Goal: Task Accomplishment & Management: Manage account settings

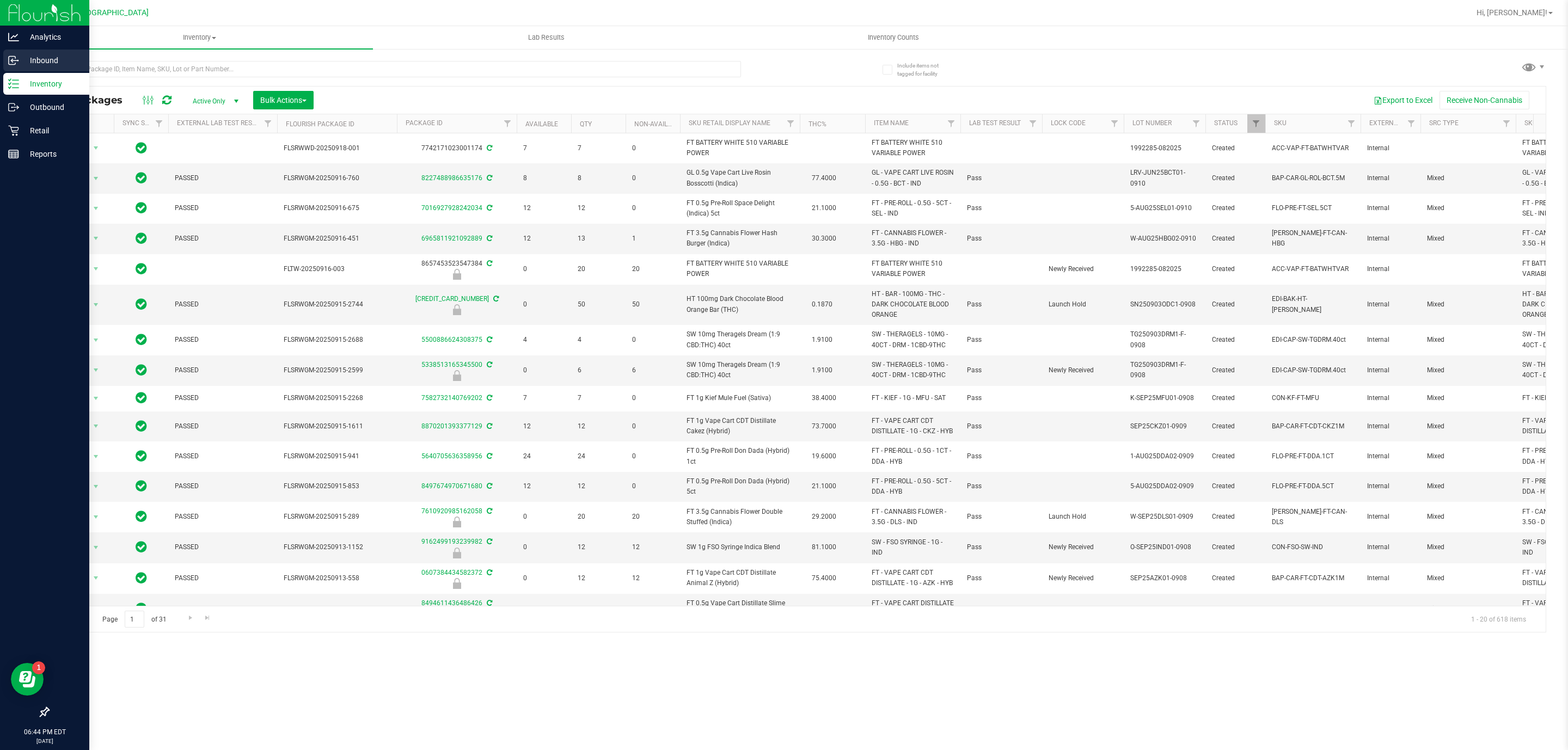
click at [13, 62] on icon at bounding box center [12, 61] width 2 height 2
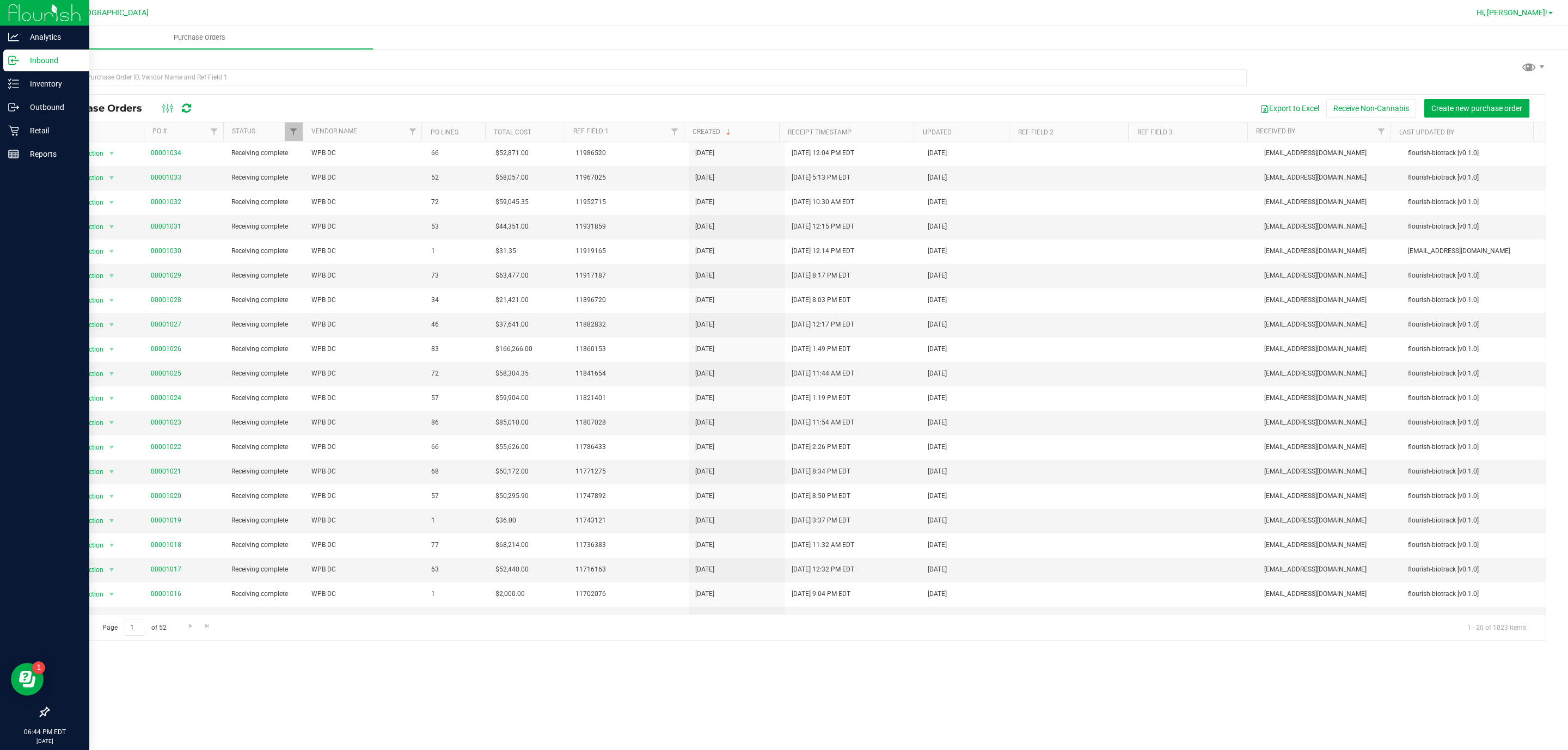
click at [1523, 10] on span "Hi, [PERSON_NAME]!" at bounding box center [1512, 12] width 71 height 9
click at [1509, 91] on span "Sign Out" at bounding box center [1511, 97] width 31 height 11
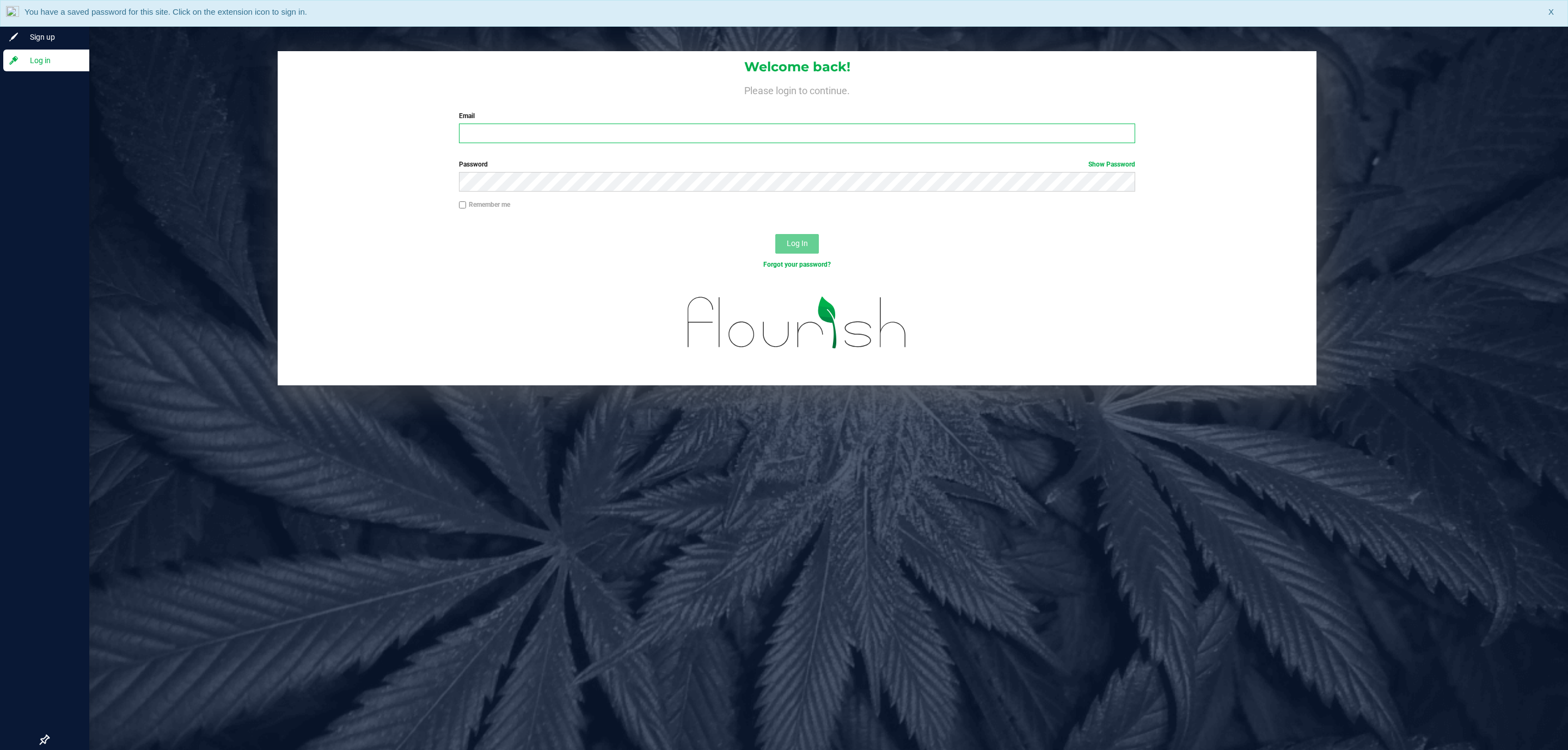
click at [599, 135] on input "Email" at bounding box center [796, 133] width 676 height 19
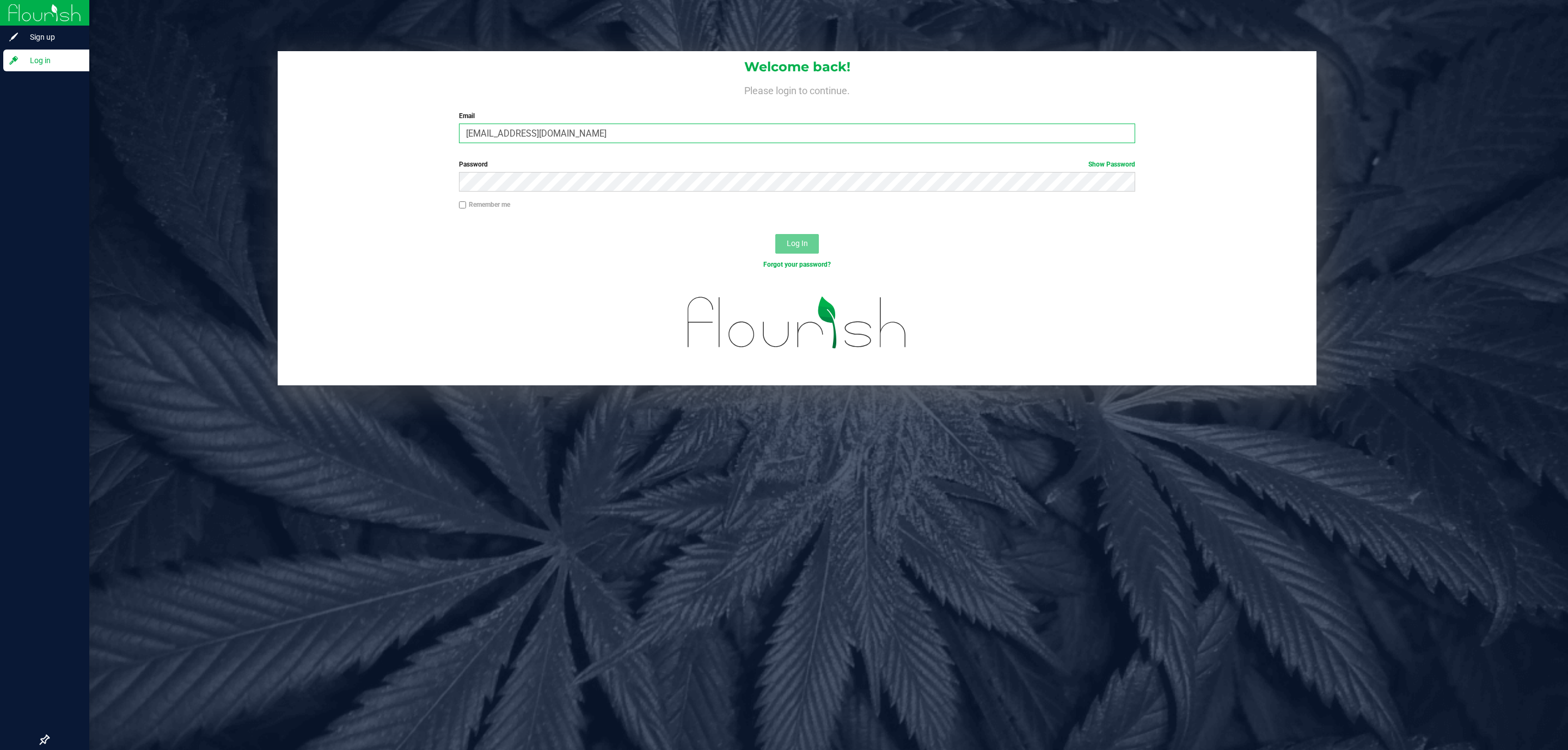
type input "[EMAIL_ADDRESS][DOMAIN_NAME]"
click at [776, 234] on button "Log In" at bounding box center [797, 244] width 44 height 19
